Goal: Transaction & Acquisition: Purchase product/service

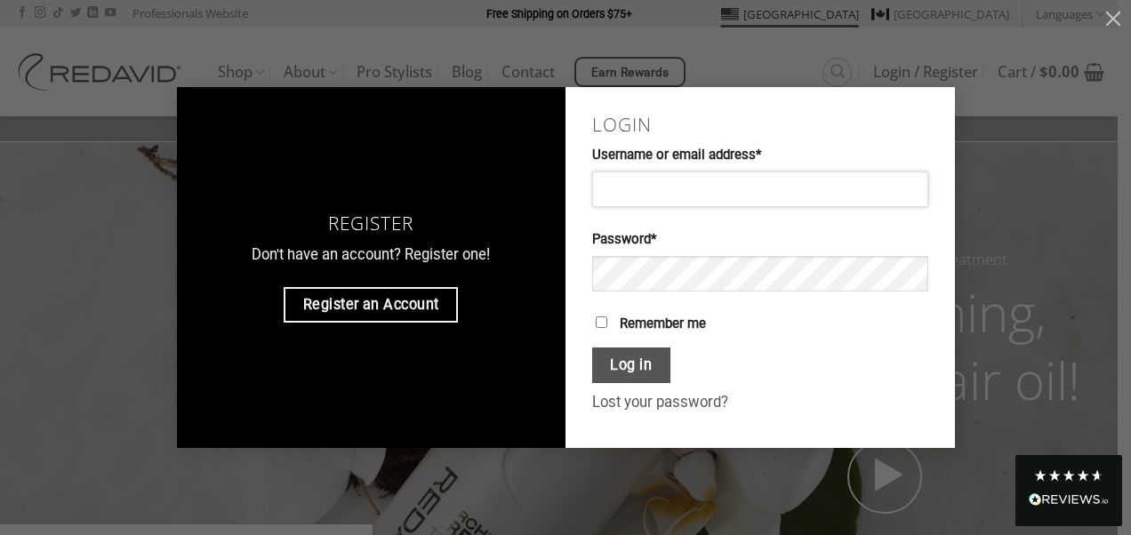
click at [734, 192] on input "Username or email address * Required" at bounding box center [760, 190] width 336 height 36
type input "**********"
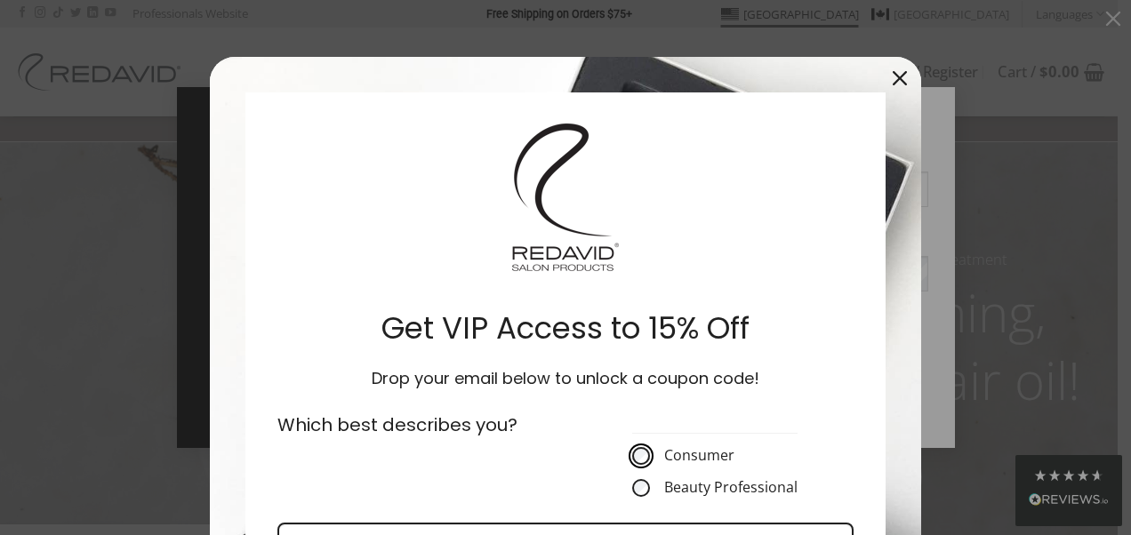
click at [894, 68] on div "Close" at bounding box center [899, 78] width 28 height 28
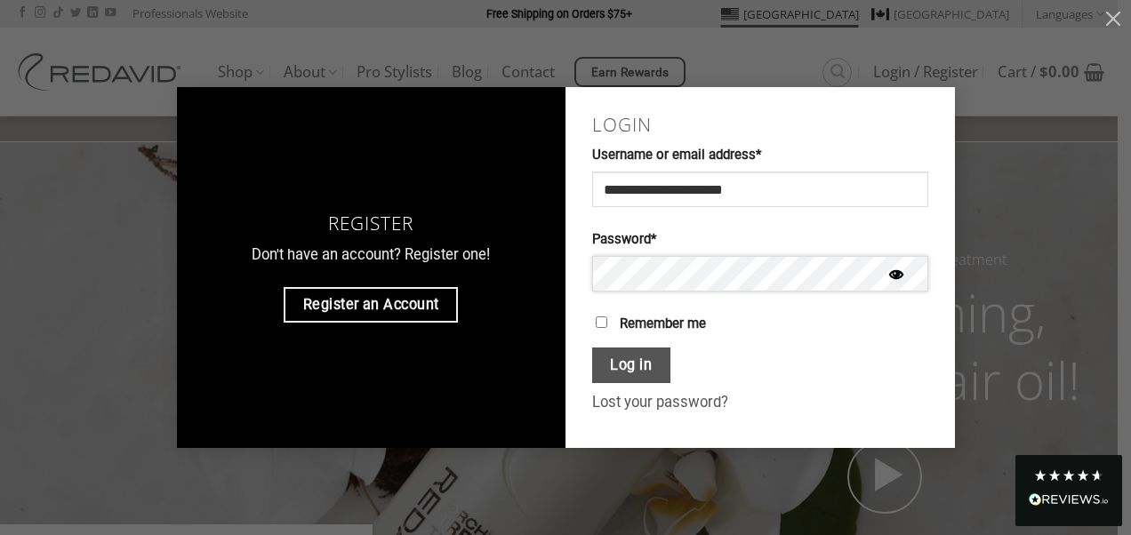
click at [592, 348] on button "Log in" at bounding box center [631, 366] width 78 height 36
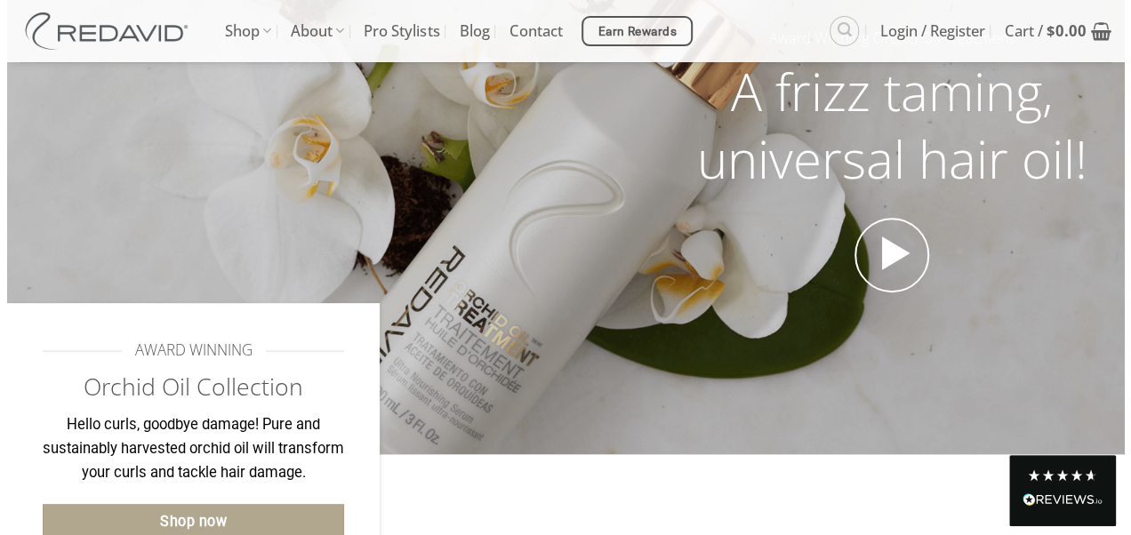
scroll to position [269, 0]
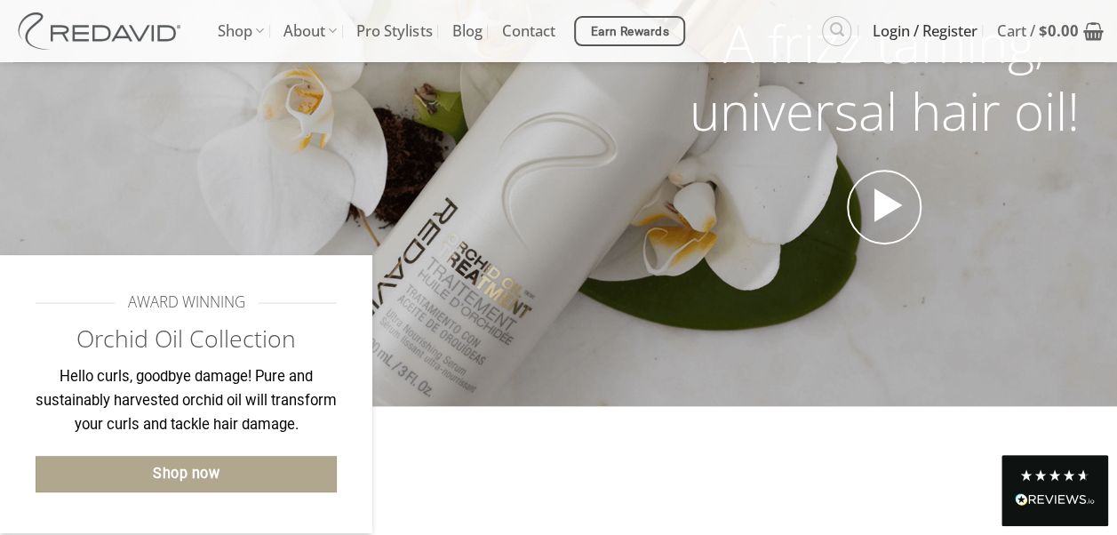
click at [898, 29] on span "Login / Register" at bounding box center [925, 31] width 105 height 44
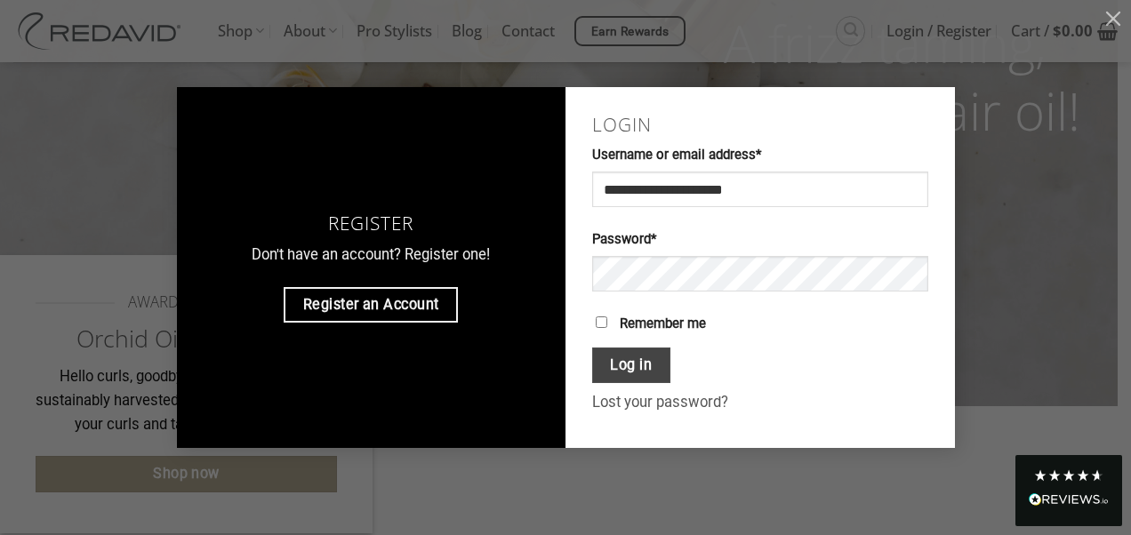
click at [647, 367] on button "Log in" at bounding box center [631, 366] width 78 height 36
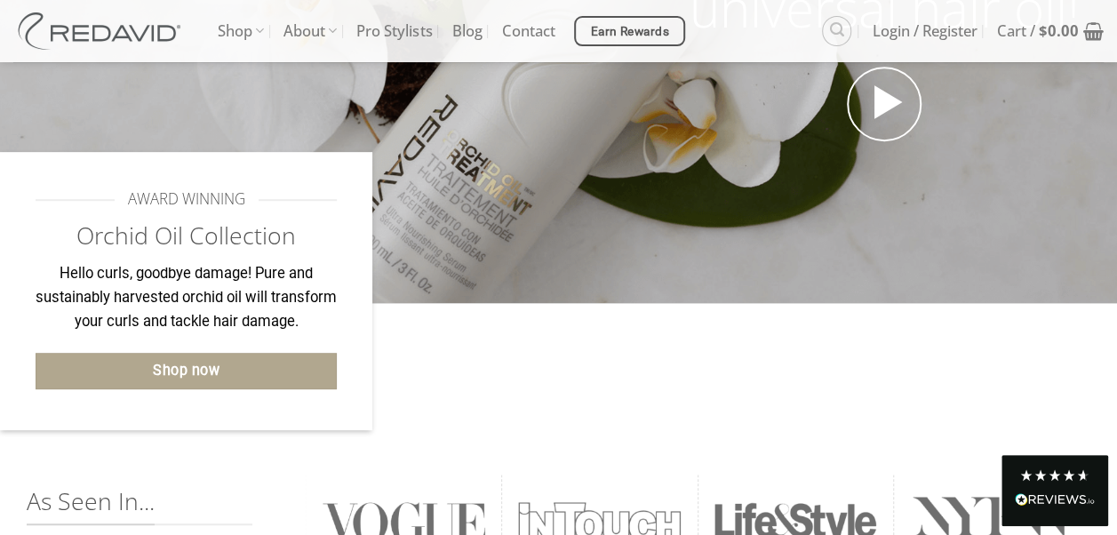
scroll to position [372, 0]
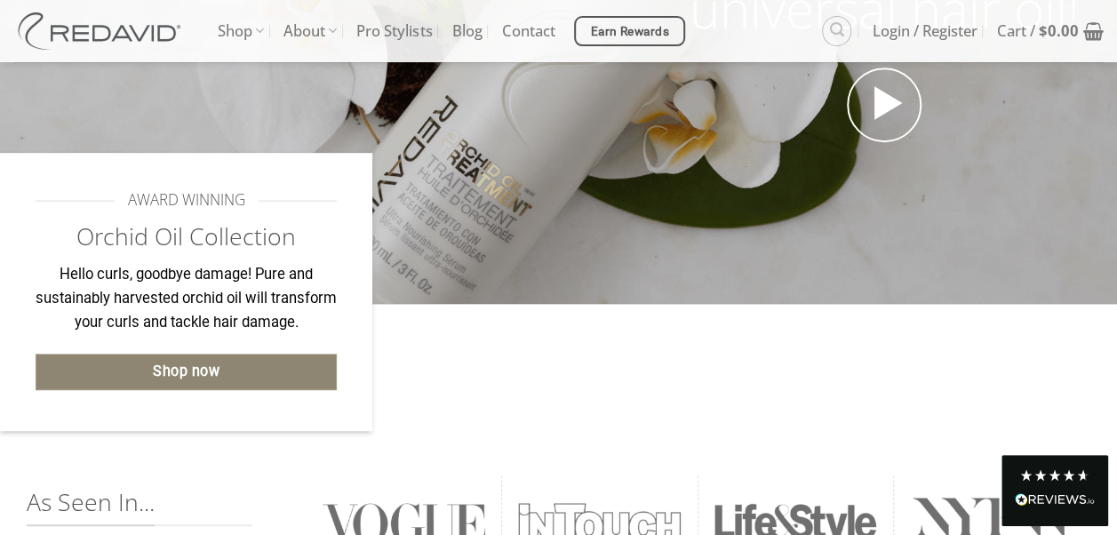
click at [252, 373] on link "Shop now" at bounding box center [186, 372] width 301 height 36
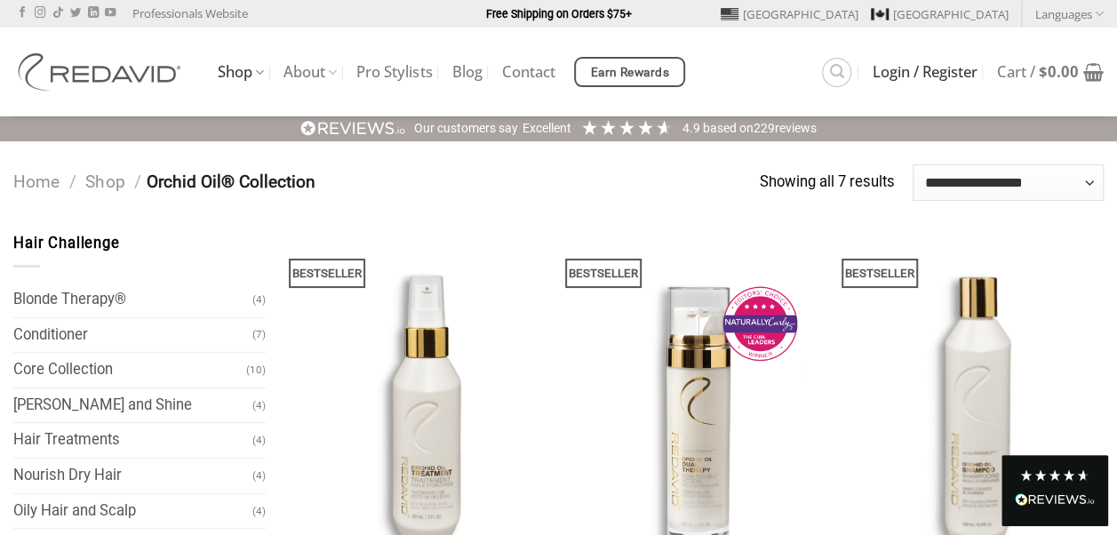
click at [935, 74] on span "Login / Register" at bounding box center [925, 72] width 105 height 14
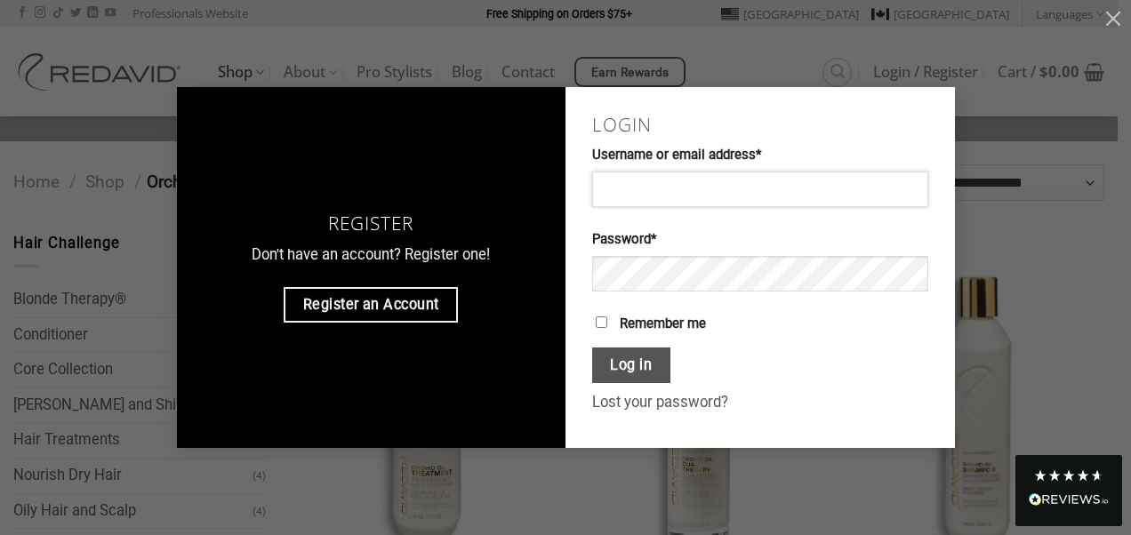
click at [633, 202] on input "Username or email address * Required" at bounding box center [760, 190] width 336 height 36
type input "**********"
click at [902, 278] on button "Show password" at bounding box center [896, 276] width 34 height 40
click at [633, 357] on button "Log in" at bounding box center [631, 366] width 78 height 36
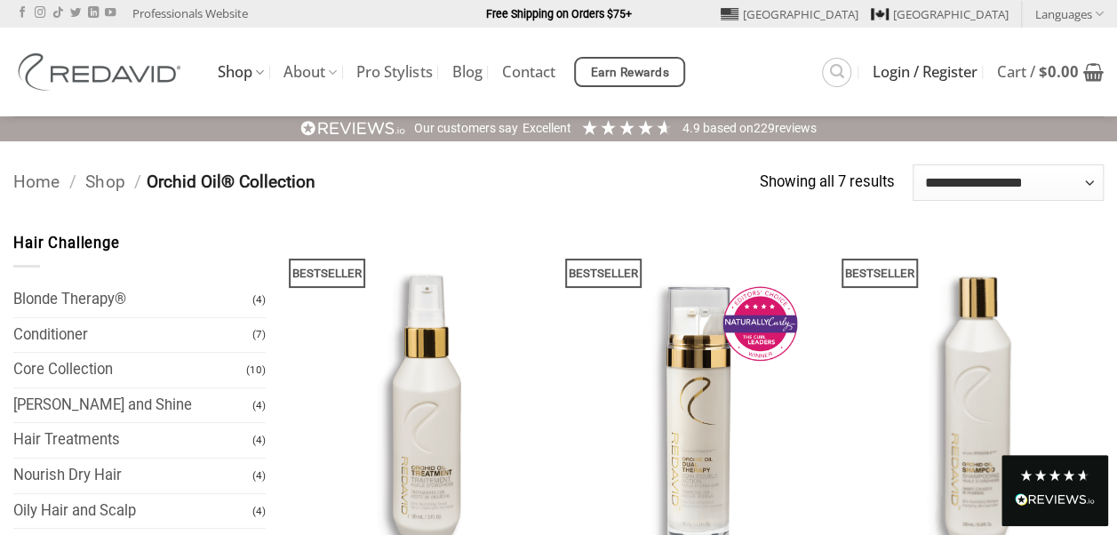
click at [886, 71] on span "Login / Register" at bounding box center [925, 72] width 105 height 14
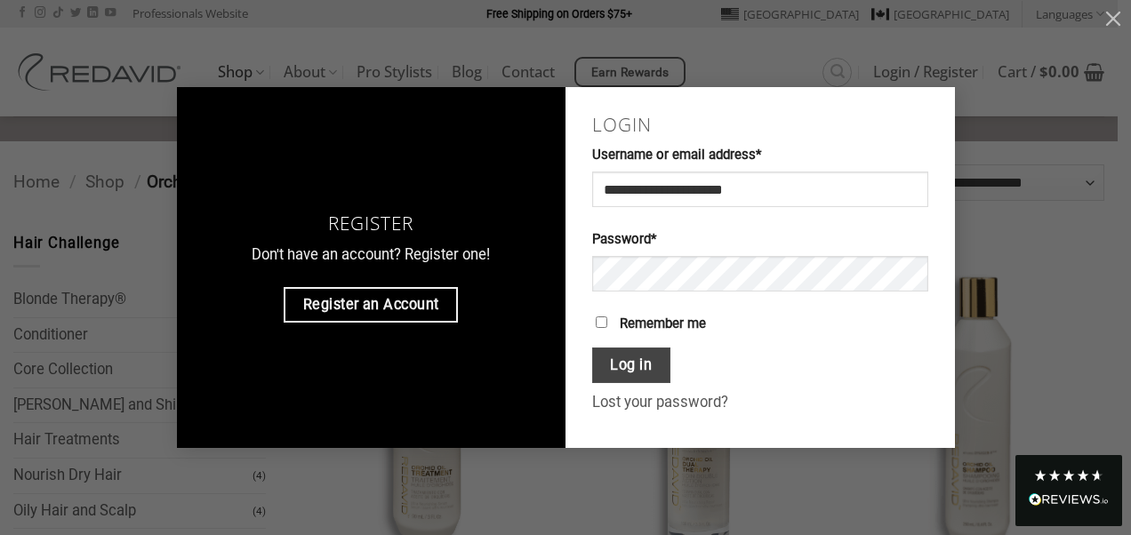
click at [643, 360] on button "Log in" at bounding box center [631, 366] width 78 height 36
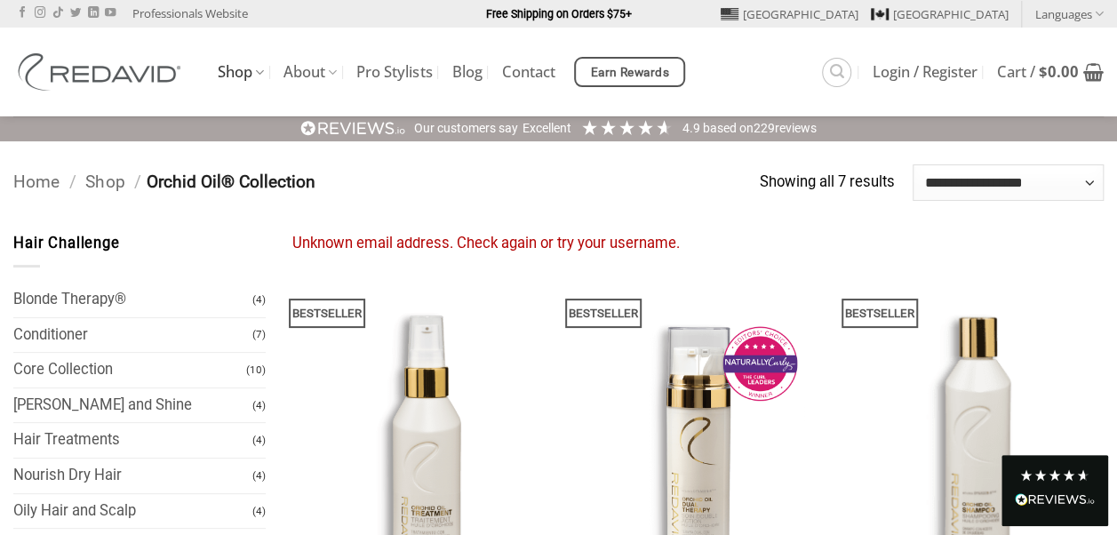
click at [565, 201] on div "**********" at bounding box center [558, 173] width 1117 height 62
click at [624, 70] on span "Earn Rewards" at bounding box center [630, 73] width 78 height 20
